Goal: Find specific page/section: Find specific page/section

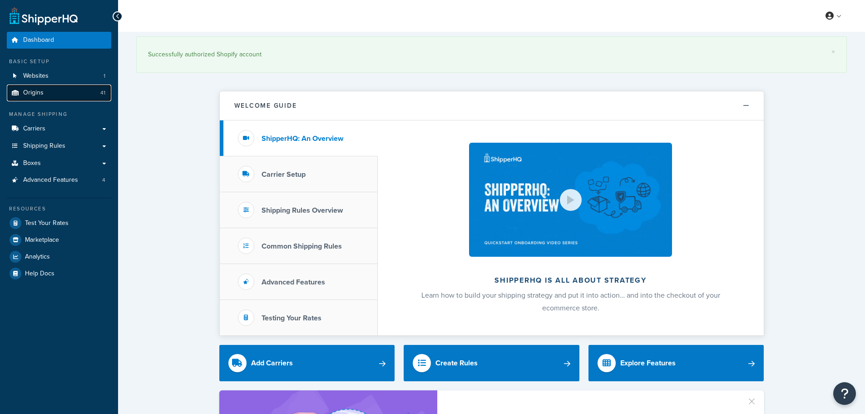
click at [35, 99] on link "Origins 41" at bounding box center [59, 92] width 104 height 17
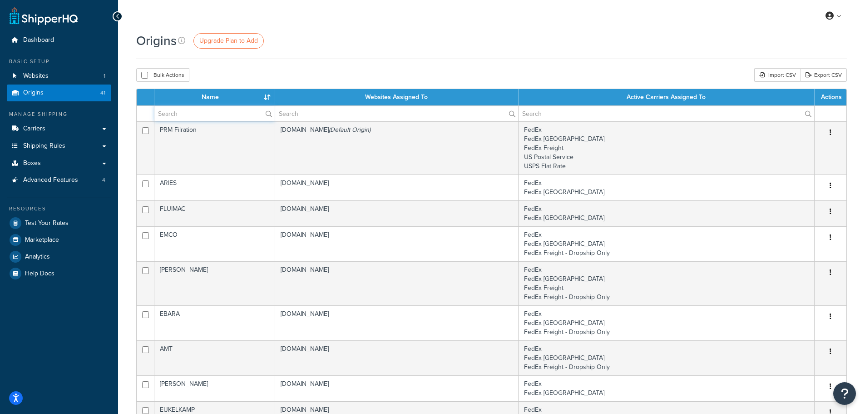
click at [223, 116] on input "text" at bounding box center [214, 113] width 120 height 15
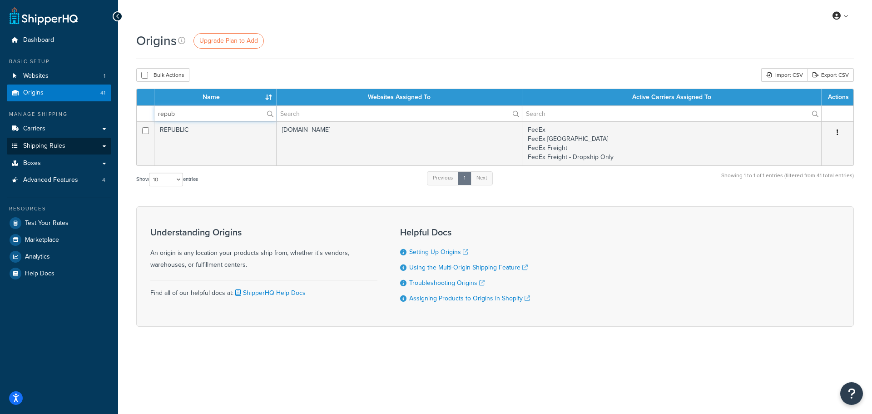
type input "repub"
click at [47, 146] on span "Shipping Rules" at bounding box center [44, 146] width 42 height 8
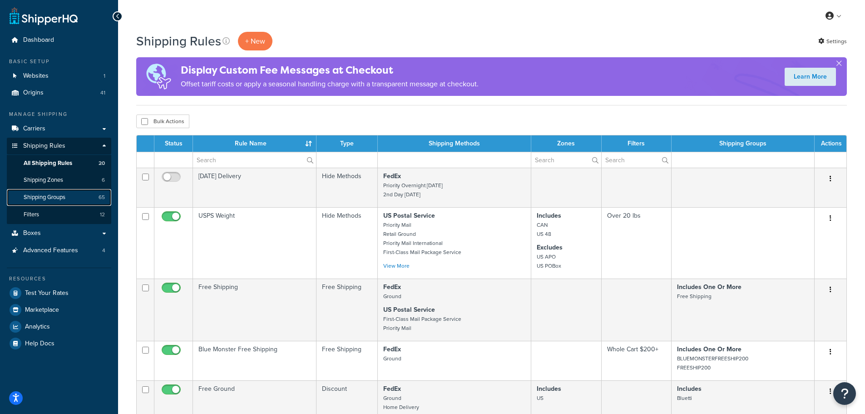
click at [65, 195] on span "Shipping Groups" at bounding box center [45, 197] width 42 height 8
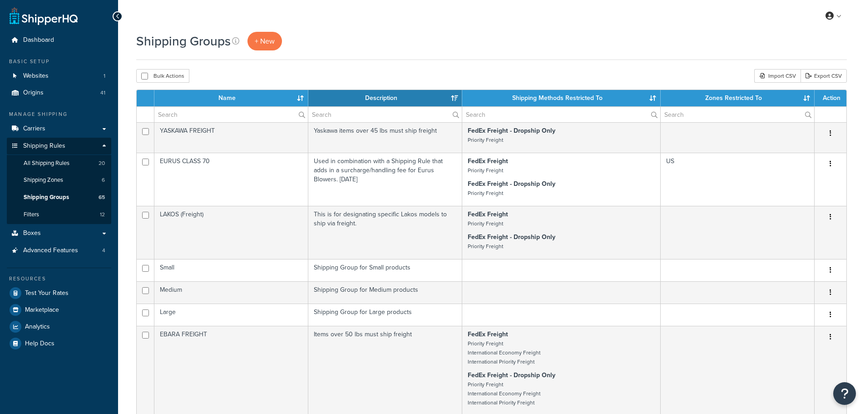
select select "15"
click at [226, 114] on input "text" at bounding box center [230, 114] width 153 height 15
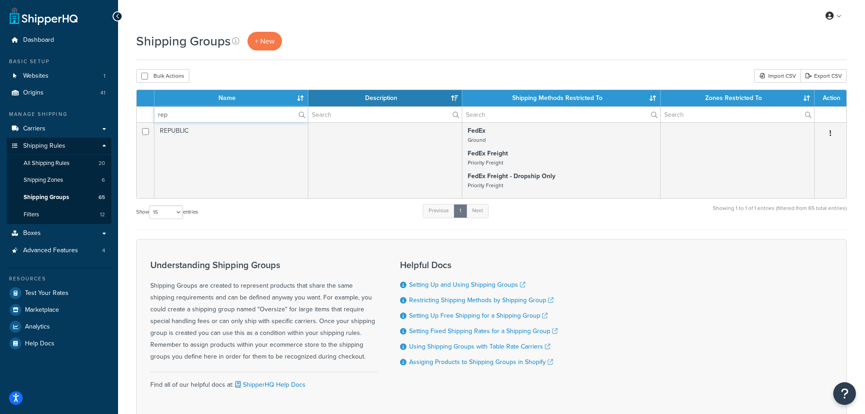
type input "rep"
